Goal: Task Accomplishment & Management: Manage account settings

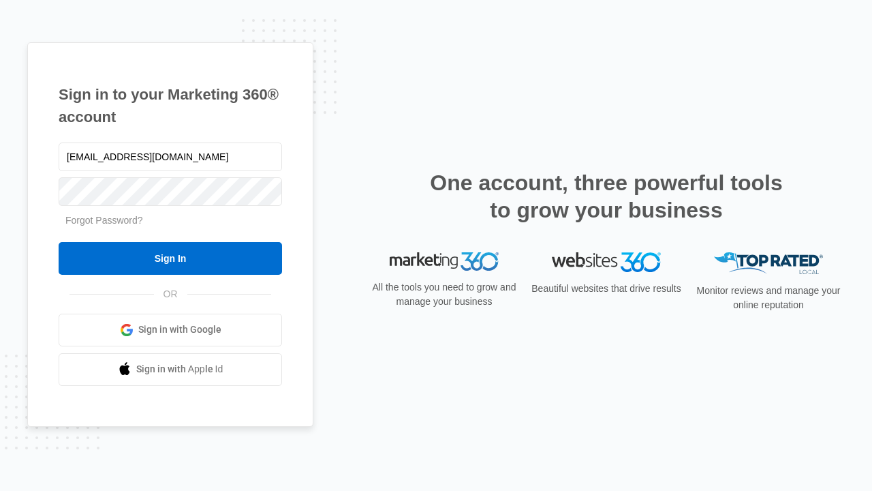
type input "dankie614@gmail.com"
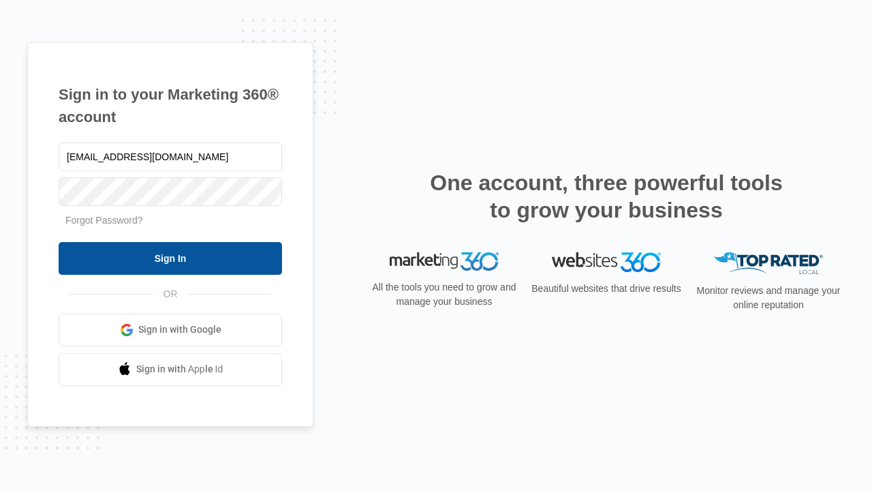
click at [170, 258] on input "Sign In" at bounding box center [171, 258] width 224 height 33
